Goal: Task Accomplishment & Management: Manage account settings

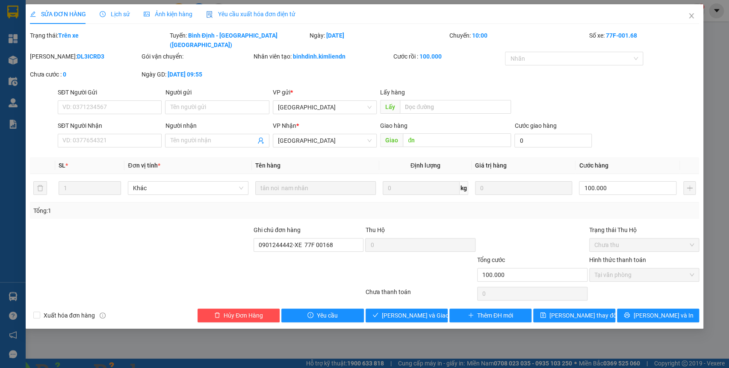
click at [171, 368] on img at bounding box center [168, 373] width 5 height 5
click at [689, 11] on span "Close" at bounding box center [691, 16] width 24 height 24
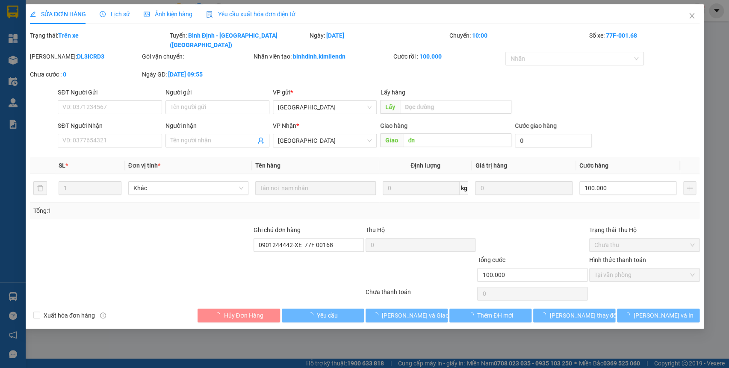
type input "đn"
type input "0901244442-XE 77F 00168"
type input "100.000"
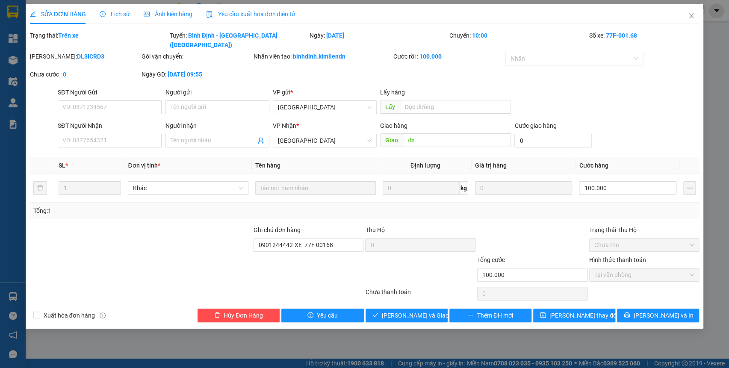
click at [152, 11] on span "Ảnh kiện hàng" at bounding box center [168, 14] width 49 height 7
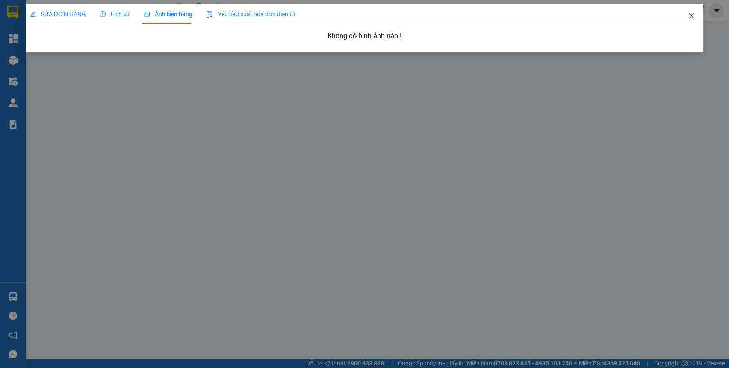
click at [698, 17] on span "Close" at bounding box center [691, 16] width 24 height 24
